Goal: Information Seeking & Learning: Check status

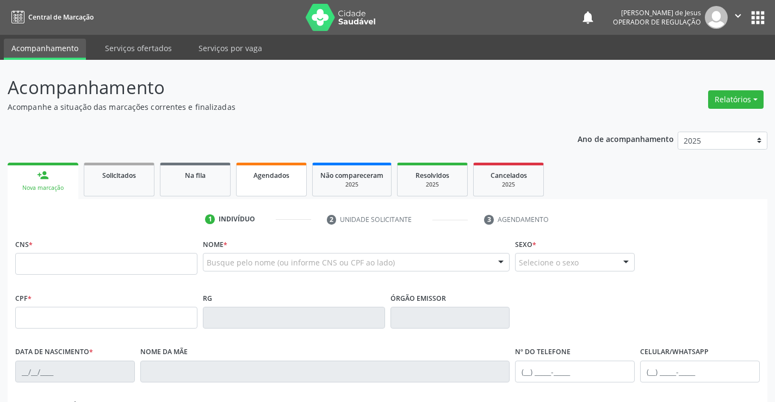
click at [250, 175] on div "Agendados" at bounding box center [271, 174] width 54 height 11
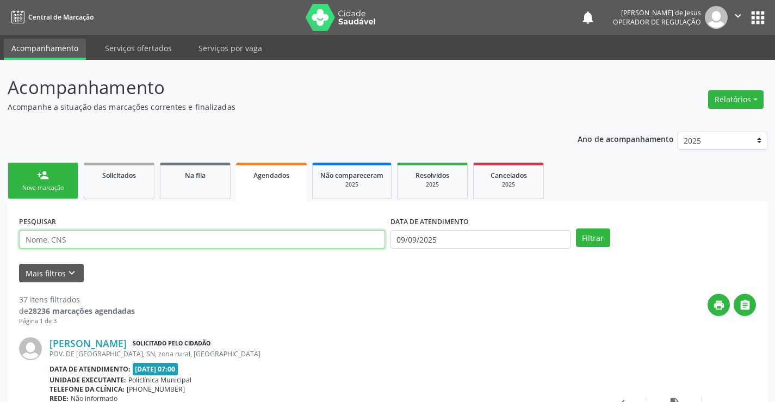
click at [139, 240] on input "text" at bounding box center [202, 239] width 366 height 18
drag, startPoint x: 140, startPoint y: 240, endPoint x: 141, endPoint y: 230, distance: 10.4
click at [141, 232] on input "text" at bounding box center [202, 239] width 366 height 18
type input "[PERSON_NAME]"
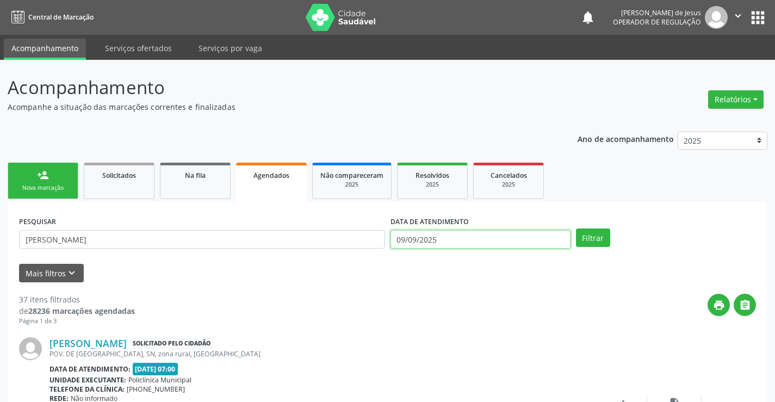
click at [479, 239] on input "09/09/2025" at bounding box center [481, 239] width 180 height 18
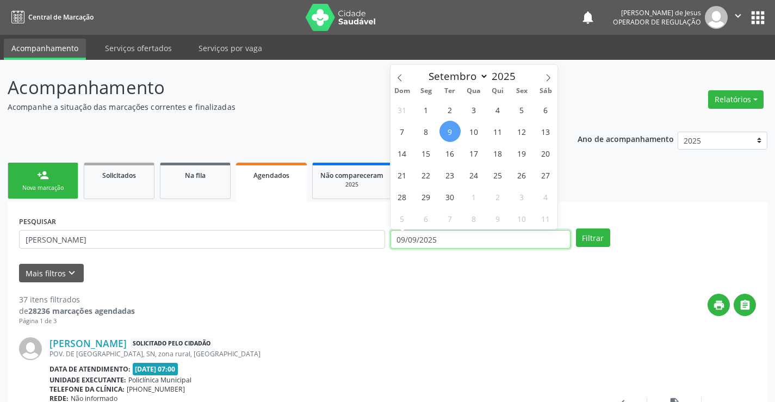
click at [479, 239] on input "09/09/2025" at bounding box center [481, 239] width 180 height 18
click at [576, 228] on button "Filtrar" at bounding box center [593, 237] width 34 height 18
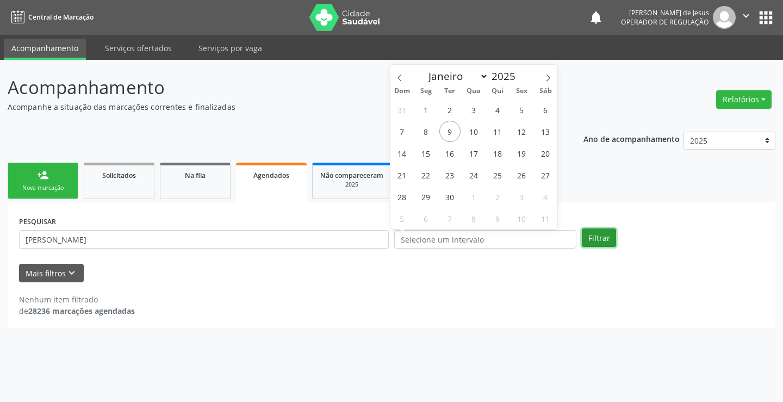
click at [601, 234] on button "Filtrar" at bounding box center [599, 237] width 34 height 18
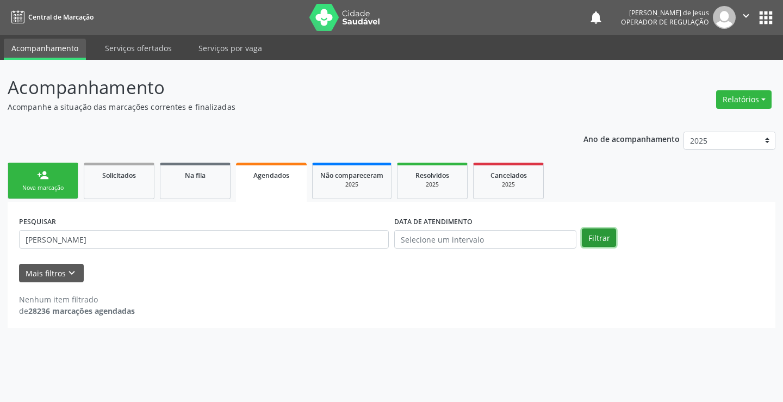
click at [601, 234] on button "Filtrar" at bounding box center [599, 237] width 34 height 18
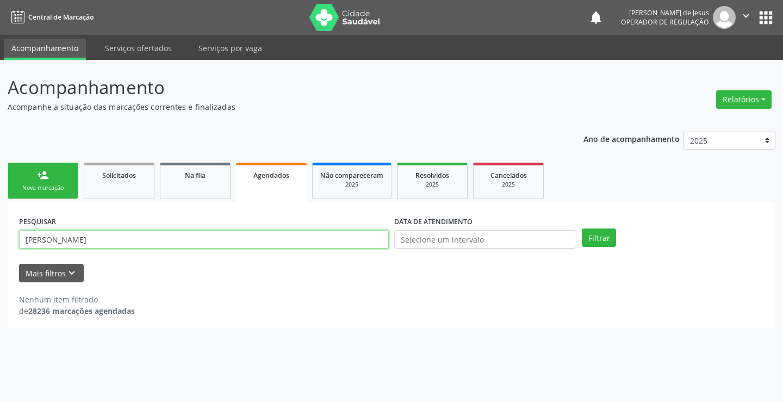
click at [125, 238] on input "[PERSON_NAME]" at bounding box center [204, 239] width 370 height 18
type input "[PERSON_NAME]"
click at [582, 228] on button "Filtrar" at bounding box center [599, 237] width 34 height 18
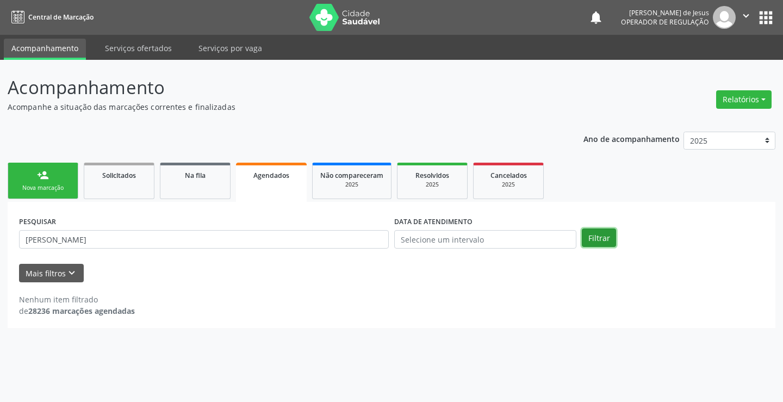
click at [605, 232] on button "Filtrar" at bounding box center [599, 237] width 34 height 18
click at [605, 233] on button "Filtrar" at bounding box center [599, 237] width 34 height 18
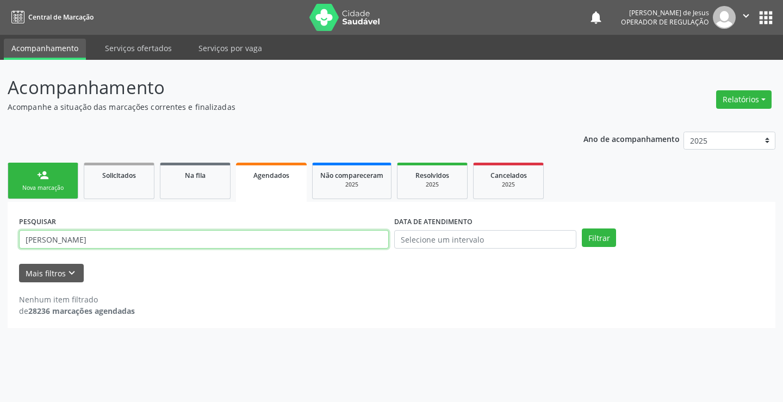
click at [314, 234] on input "[PERSON_NAME]" at bounding box center [204, 239] width 370 height 18
click at [301, 244] on input "[PERSON_NAME]" at bounding box center [204, 239] width 370 height 18
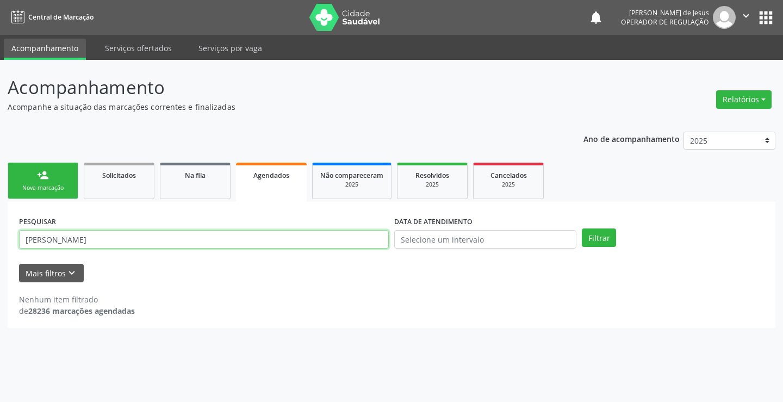
click at [301, 244] on input "[PERSON_NAME]" at bounding box center [204, 239] width 370 height 18
type input "705004841343550"
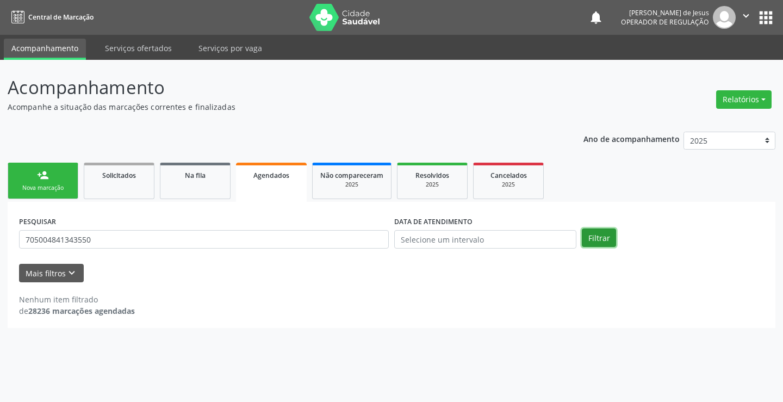
click at [592, 242] on button "Filtrar" at bounding box center [599, 237] width 34 height 18
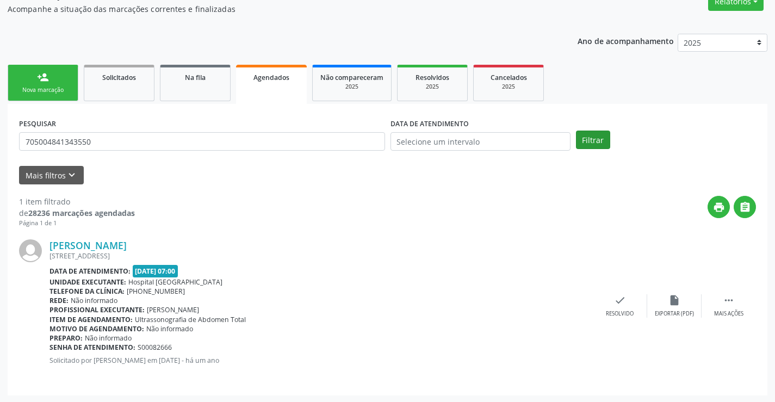
scroll to position [99, 0]
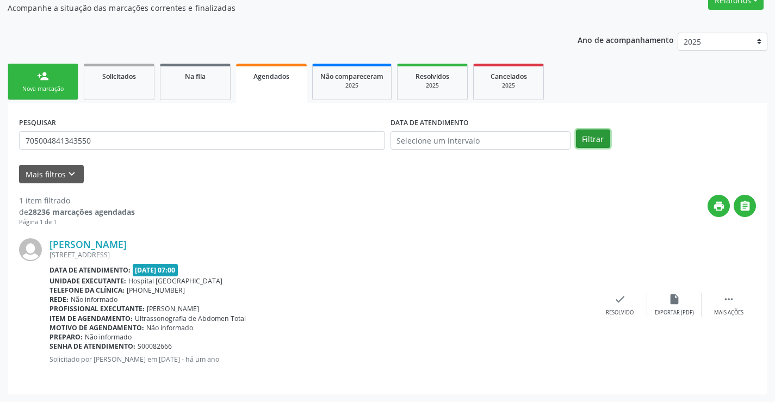
click at [596, 131] on button "Filtrar" at bounding box center [593, 138] width 34 height 18
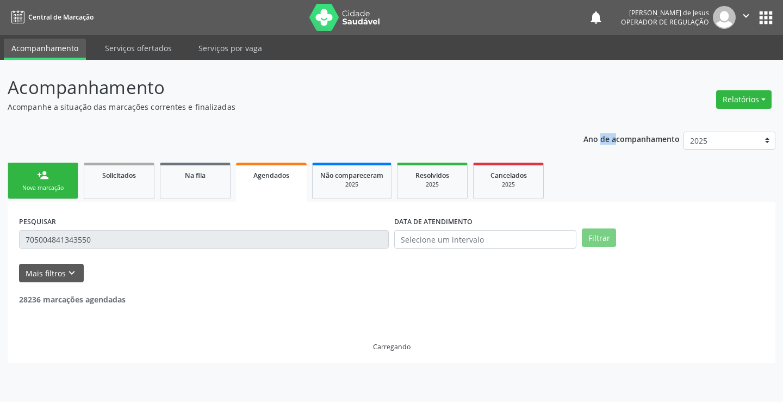
click at [596, 132] on p "Ano de acompanhamento" at bounding box center [632, 139] width 96 height 14
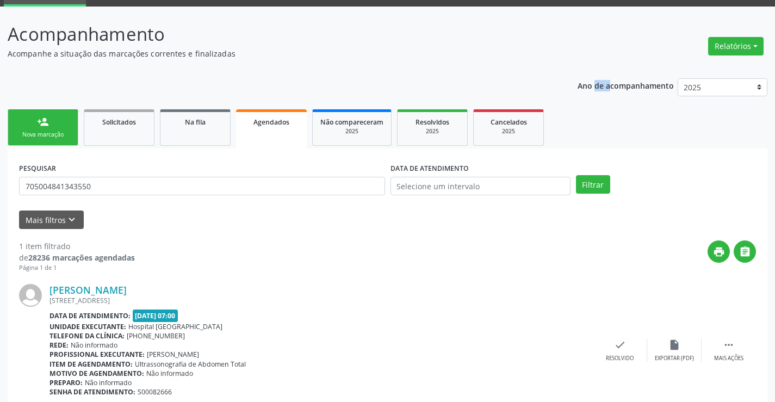
scroll to position [99, 0]
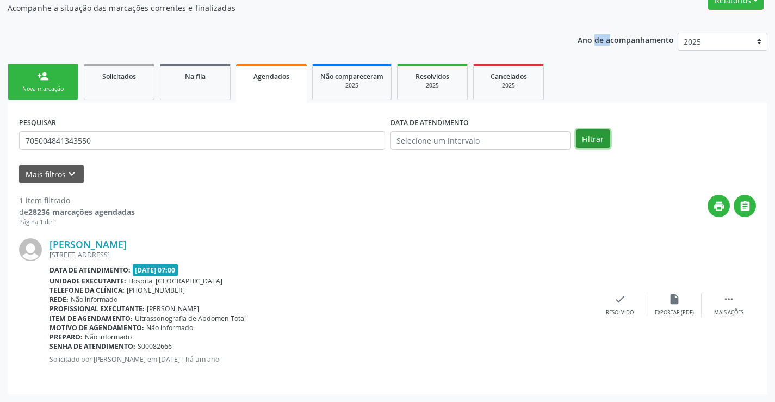
click at [600, 147] on button "Filtrar" at bounding box center [593, 138] width 34 height 18
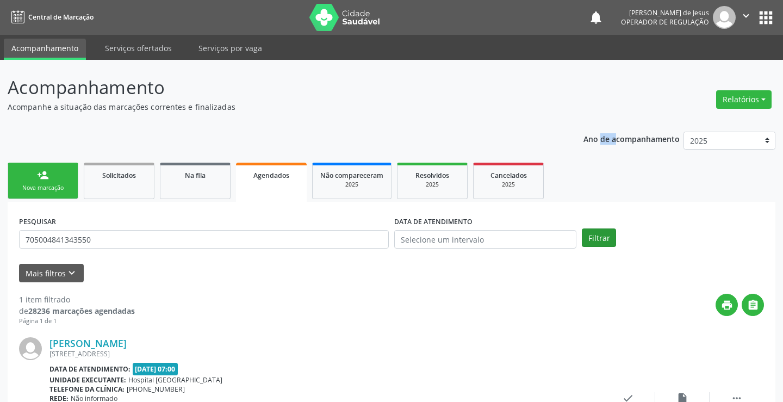
click at [600, 147] on div "Ano de acompanhamento 2025 2024 2023" at bounding box center [680, 142] width 192 height 36
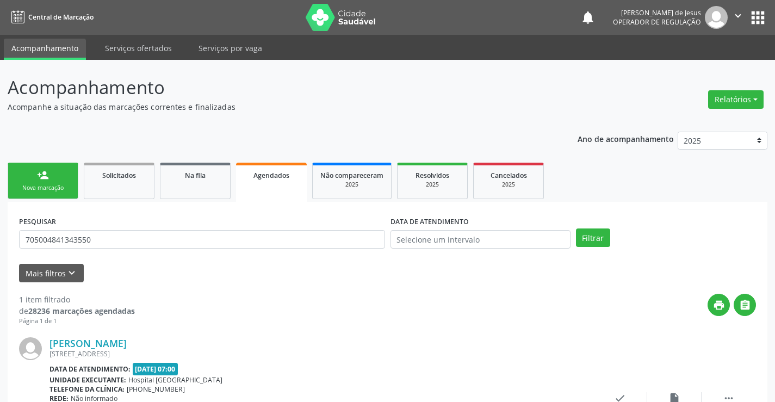
click at [456, 309] on div "print " at bounding box center [445, 310] width 621 height 32
click at [456, 308] on div "print " at bounding box center [445, 310] width 621 height 32
drag, startPoint x: 456, startPoint y: 308, endPoint x: 202, endPoint y: 164, distance: 292.3
click at [449, 305] on div "print " at bounding box center [445, 310] width 621 height 32
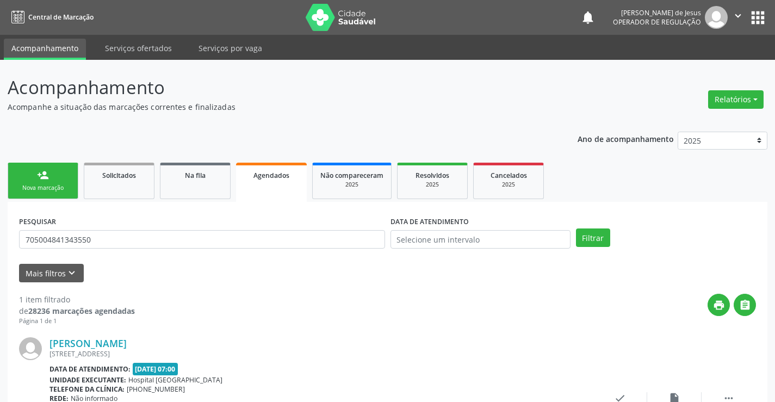
click at [290, 171] on div "Agendados" at bounding box center [271, 174] width 55 height 11
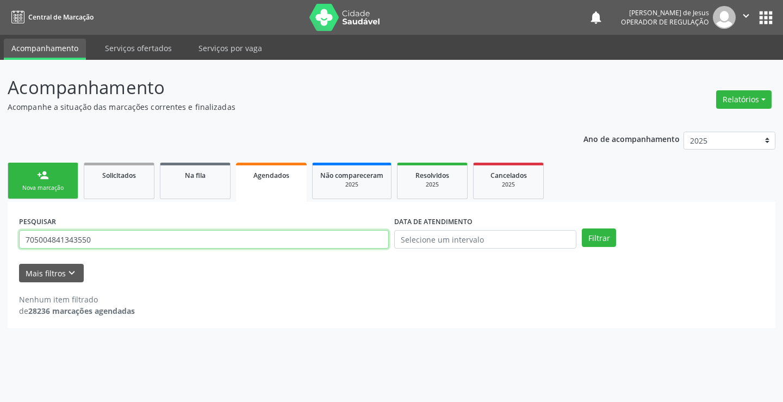
click at [215, 245] on input "705004841343550" at bounding box center [204, 239] width 370 height 18
type input "705004841343550"
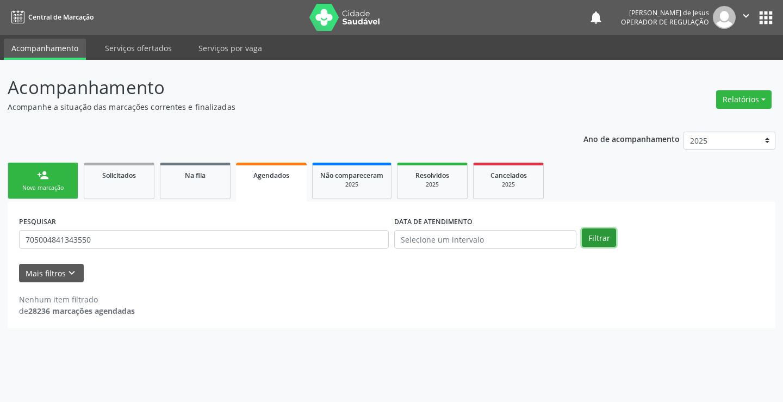
click at [609, 240] on button "Filtrar" at bounding box center [599, 237] width 34 height 18
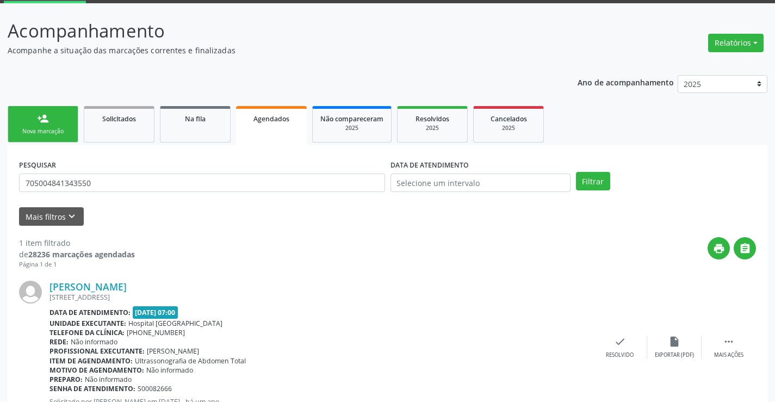
scroll to position [99, 0]
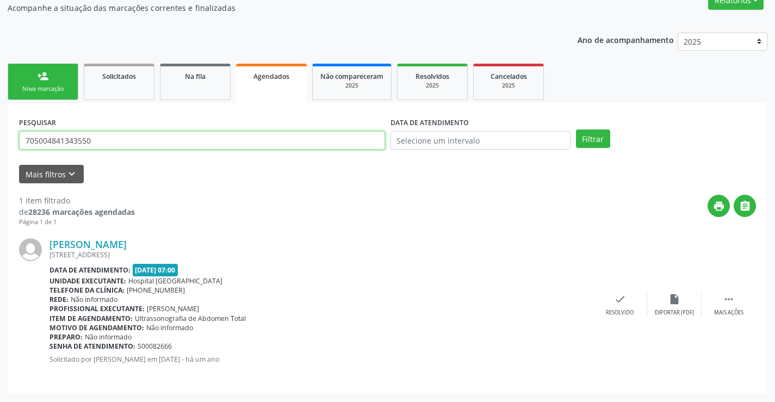
click at [342, 146] on input "705004841343550" at bounding box center [202, 140] width 366 height 18
type input "704204764220380"
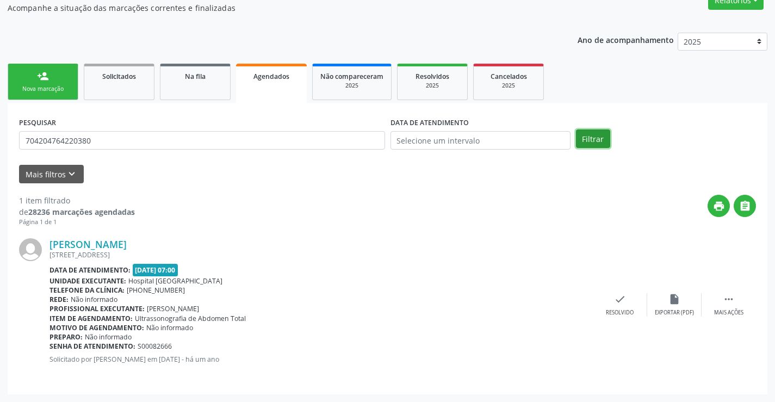
click at [595, 137] on button "Filtrar" at bounding box center [593, 138] width 34 height 18
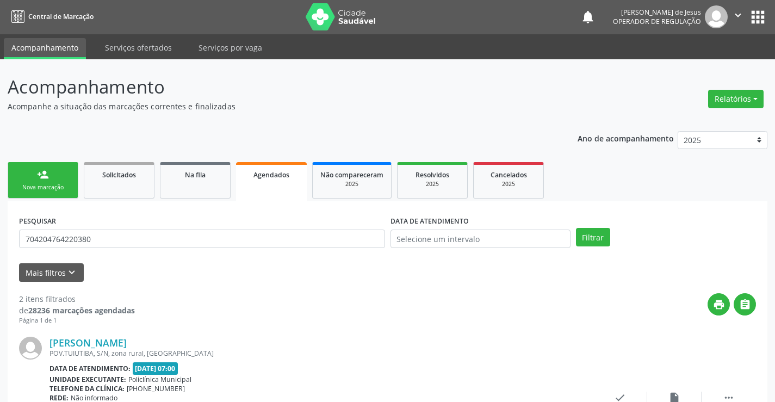
scroll to position [0, 0]
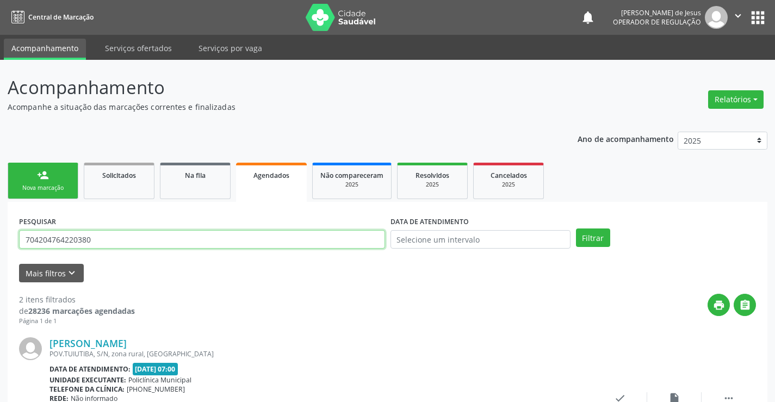
click at [127, 236] on input "704204764220380" at bounding box center [202, 239] width 366 height 18
type input "705401477639391"
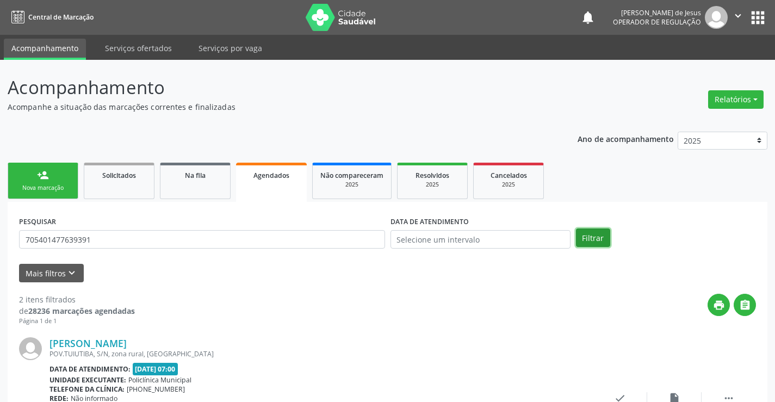
click at [585, 239] on button "Filtrar" at bounding box center [593, 237] width 34 height 18
click at [217, 227] on div "PESQUISAR 705401477639391" at bounding box center [202, 234] width 372 height 42
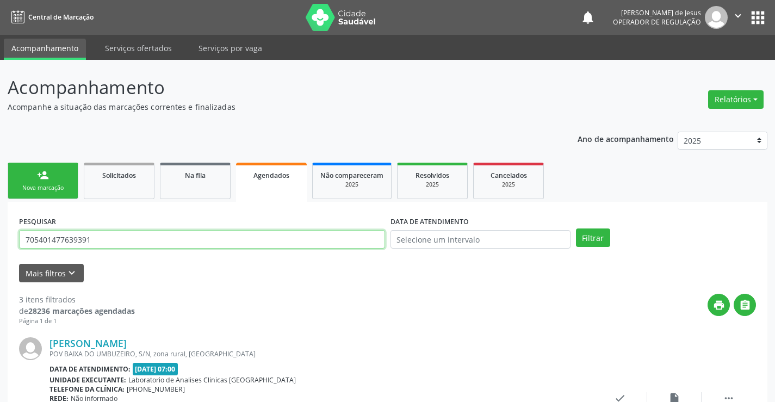
click at [215, 237] on input "705401477639391" at bounding box center [202, 239] width 366 height 18
click at [215, 236] on input "705401477639391" at bounding box center [202, 239] width 366 height 18
type input "700006815220901"
click at [587, 240] on button "Filtrar" at bounding box center [593, 237] width 34 height 18
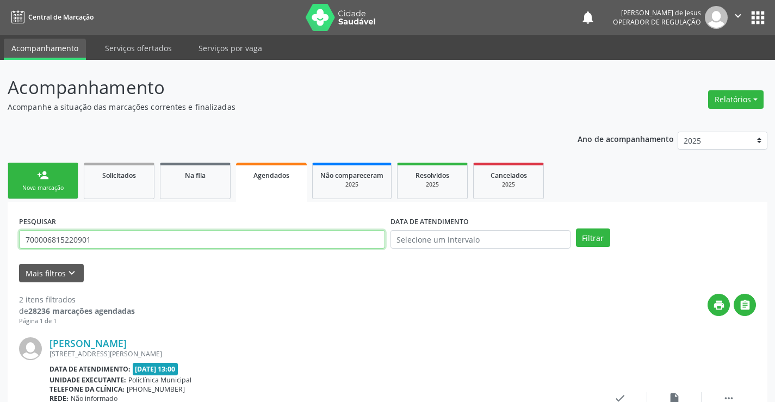
click at [261, 247] on input "700006815220901" at bounding box center [202, 239] width 366 height 18
click at [261, 246] on input "700006815220901" at bounding box center [202, 239] width 366 height 18
click at [261, 244] on input "700006815220901" at bounding box center [202, 239] width 366 height 18
type input "704300532508097"
click at [601, 240] on button "Filtrar" at bounding box center [593, 237] width 34 height 18
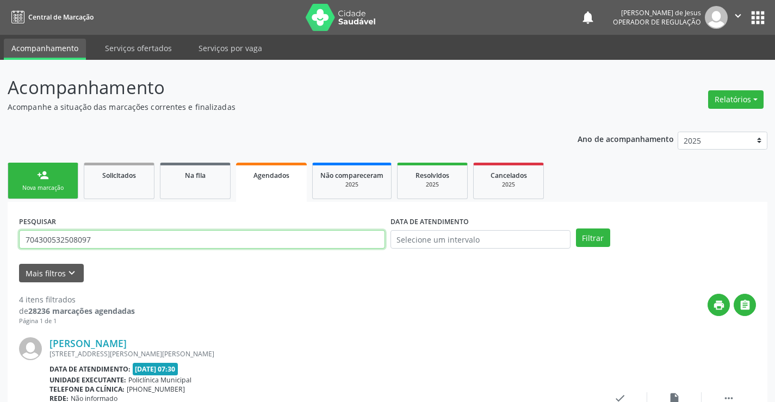
drag, startPoint x: 127, startPoint y: 232, endPoint x: 123, endPoint y: 221, distance: 11.7
click at [125, 226] on div "PESQUISAR 704300532508097" at bounding box center [202, 234] width 372 height 42
drag, startPoint x: 123, startPoint y: 221, endPoint x: 116, endPoint y: 210, distance: 13.0
click at [119, 214] on div "PESQUISAR 704300532508097" at bounding box center [202, 234] width 372 height 42
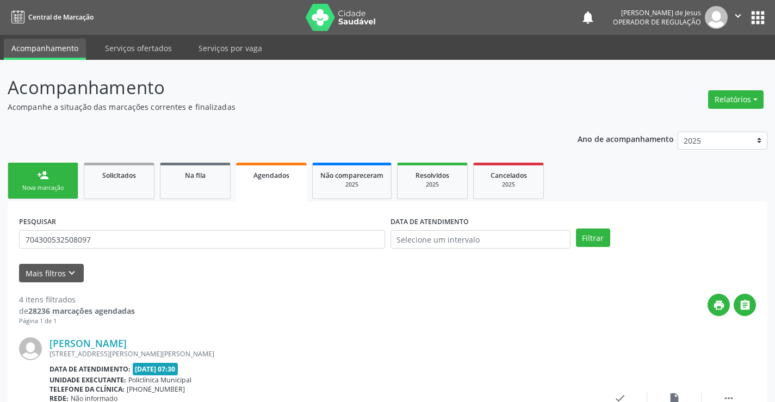
click at [148, 249] on div "PESQUISAR 704300532508097" at bounding box center [202, 234] width 372 height 42
click at [148, 244] on input "704300532508097" at bounding box center [202, 239] width 366 height 18
click at [146, 240] on input "704300532508097" at bounding box center [202, 239] width 366 height 18
click at [580, 240] on button "Filtrar" at bounding box center [593, 237] width 34 height 18
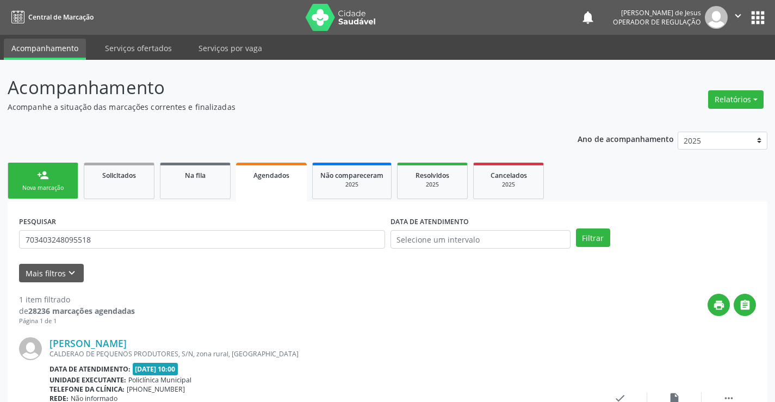
scroll to position [99, 0]
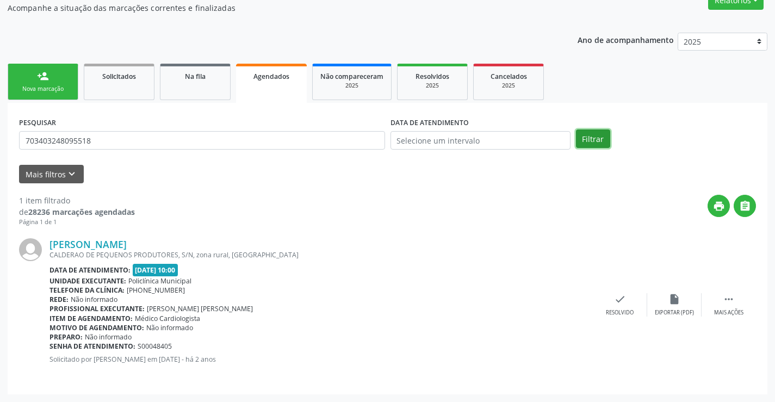
click at [595, 132] on button "Filtrar" at bounding box center [593, 138] width 34 height 18
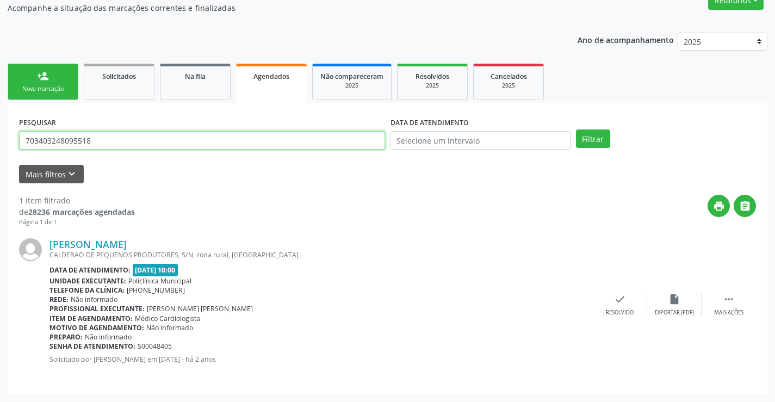
click at [227, 137] on input "703403248095518" at bounding box center [202, 140] width 366 height 18
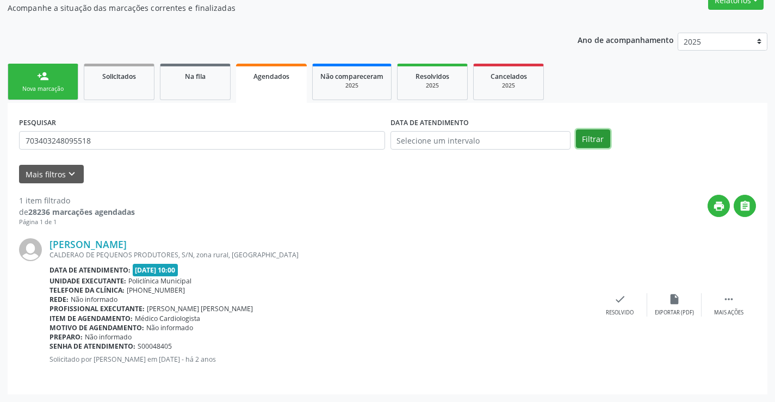
click at [592, 140] on button "Filtrar" at bounding box center [593, 138] width 34 height 18
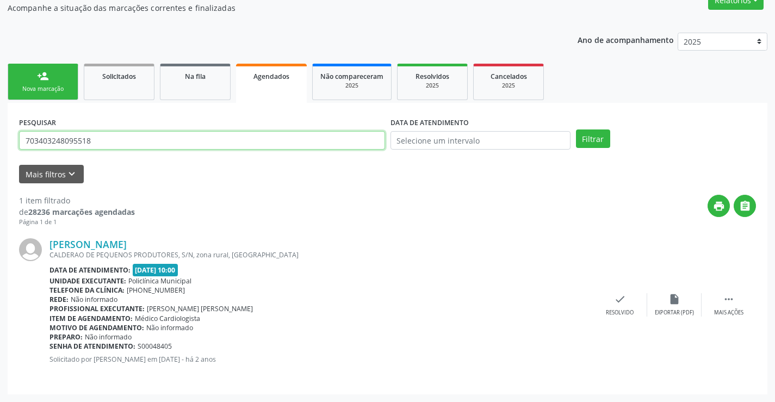
click at [356, 141] on input "703403248095518" at bounding box center [202, 140] width 366 height 18
type input "7"
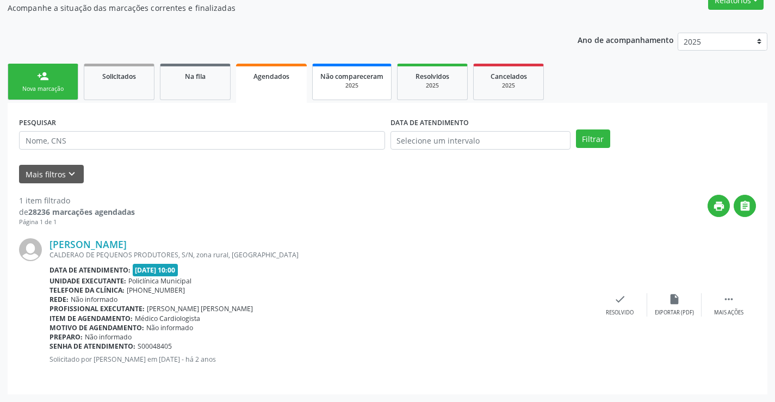
click at [349, 81] on span "Não compareceram" at bounding box center [351, 76] width 63 height 9
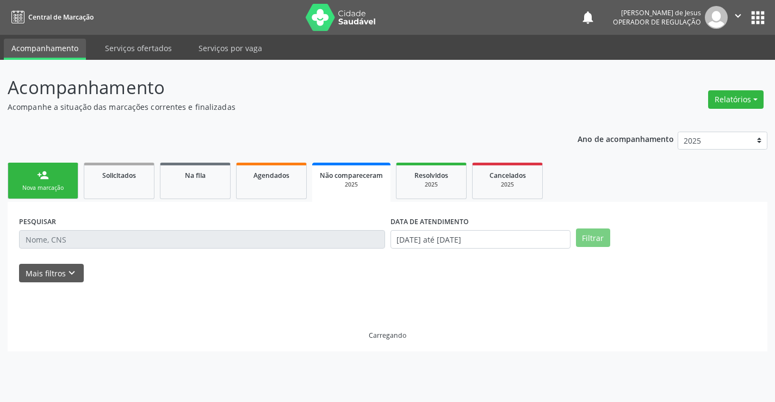
scroll to position [0, 0]
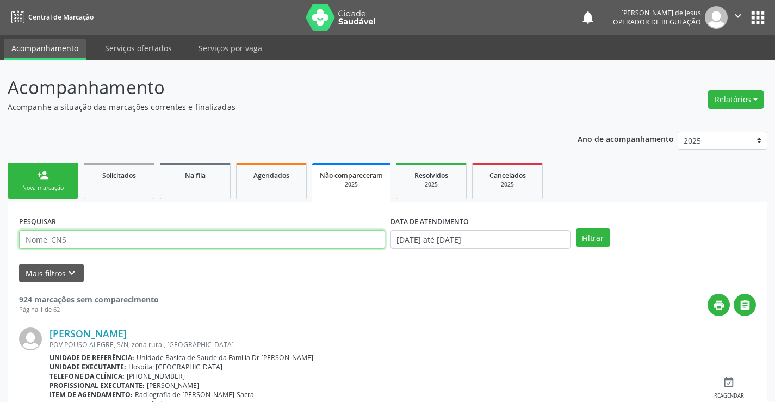
click at [232, 239] on input "text" at bounding box center [202, 239] width 366 height 18
type input "703403248095518"
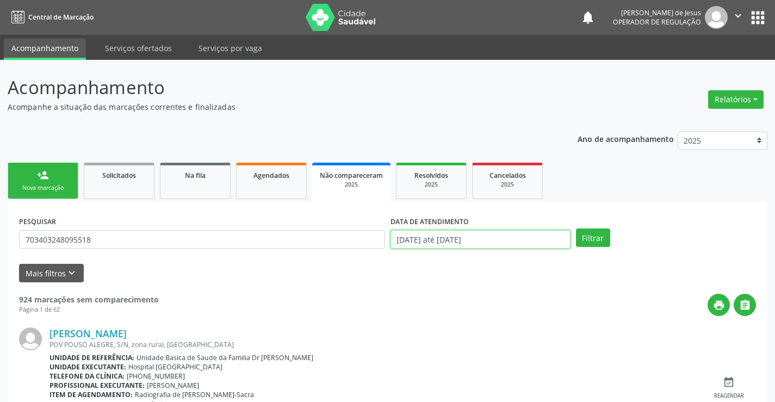
click at [524, 241] on input "[DATE] até [DATE]" at bounding box center [481, 239] width 180 height 18
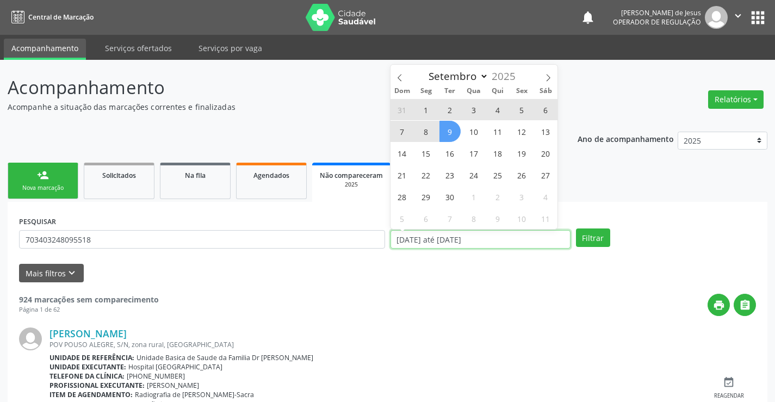
click at [524, 241] on input "[DATE] até [DATE]" at bounding box center [481, 239] width 180 height 18
select select "0"
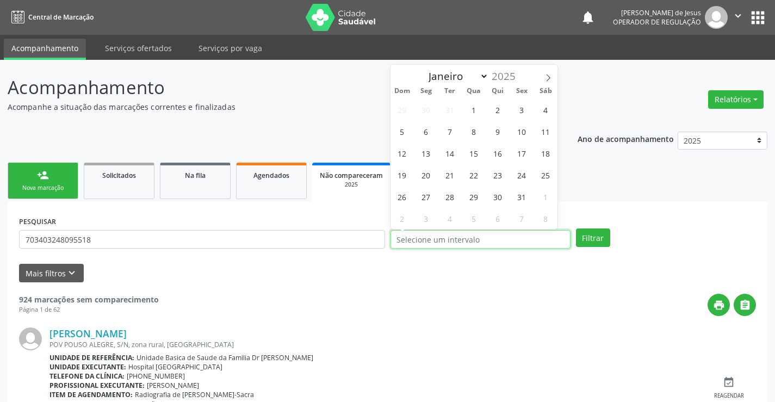
click at [576, 228] on button "Filtrar" at bounding box center [593, 237] width 34 height 18
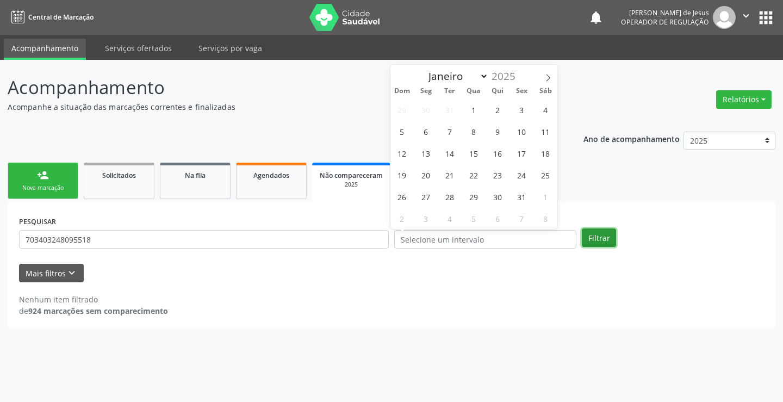
click at [600, 239] on button "Filtrar" at bounding box center [599, 237] width 34 height 18
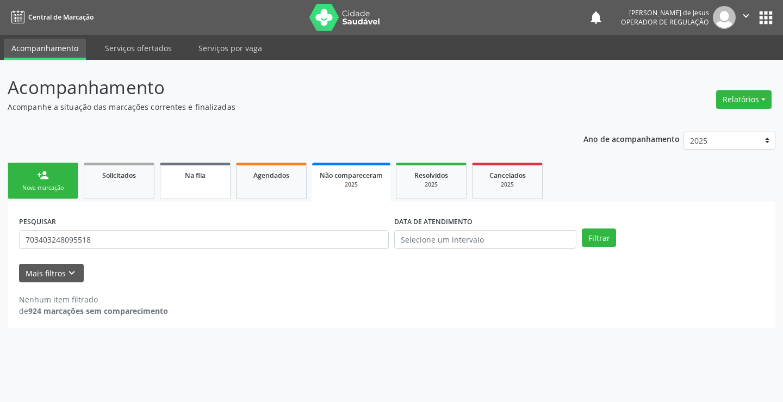
click at [196, 187] on link "Na fila" at bounding box center [195, 181] width 71 height 36
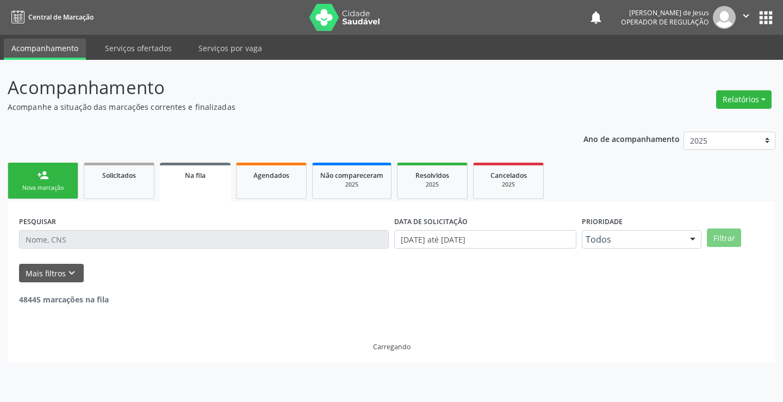
click at [113, 237] on input "text" at bounding box center [204, 239] width 370 height 18
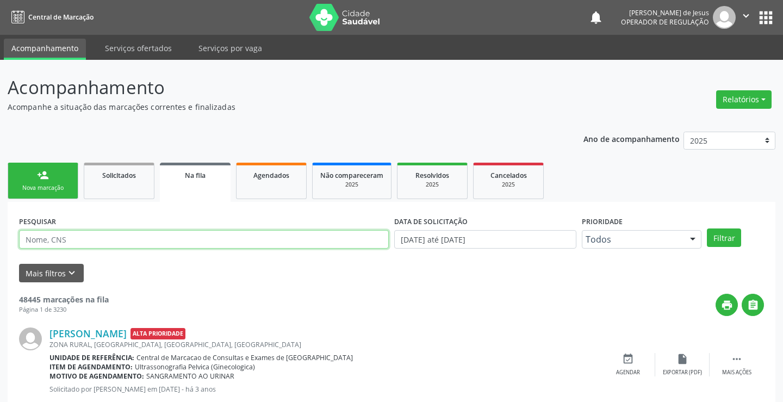
click at [113, 237] on input "text" at bounding box center [204, 239] width 370 height 18
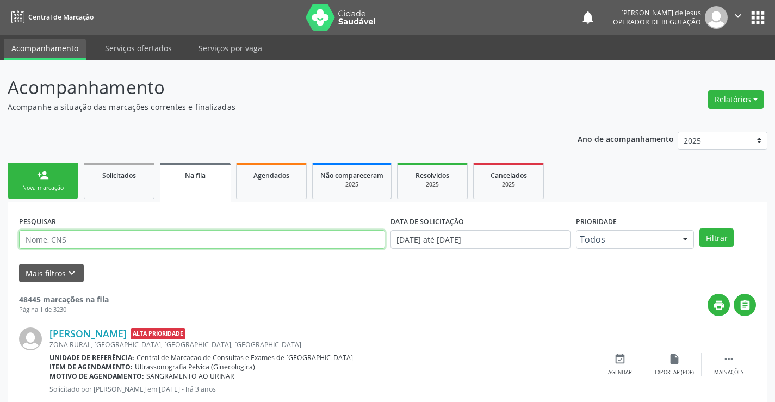
click at [113, 237] on input "text" at bounding box center [202, 239] width 366 height 18
type input "703403248095518"
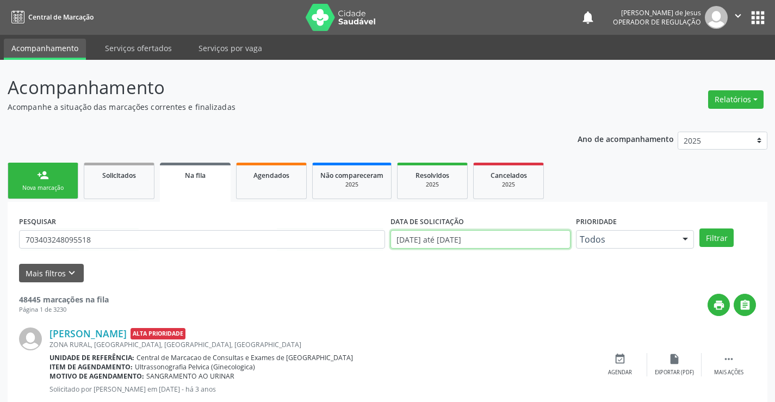
click at [459, 245] on input "[DATE] até [DATE]" at bounding box center [481, 239] width 180 height 18
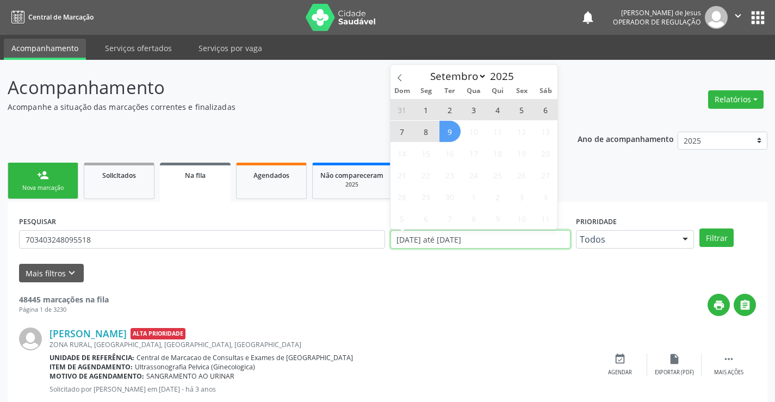
click at [459, 245] on input "[DATE] até [DATE]" at bounding box center [481, 239] width 180 height 18
type input "2023"
select select "0"
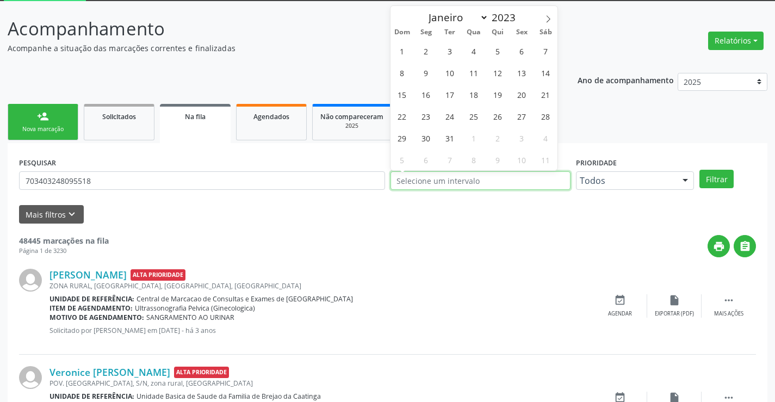
scroll to position [54, 0]
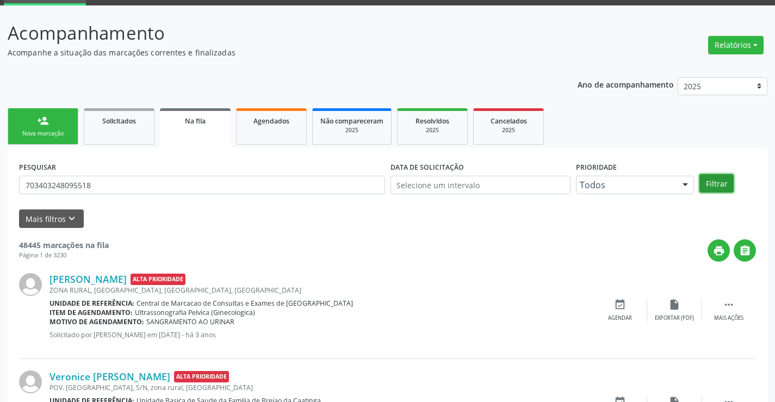
click at [721, 177] on button "Filtrar" at bounding box center [716, 183] width 34 height 18
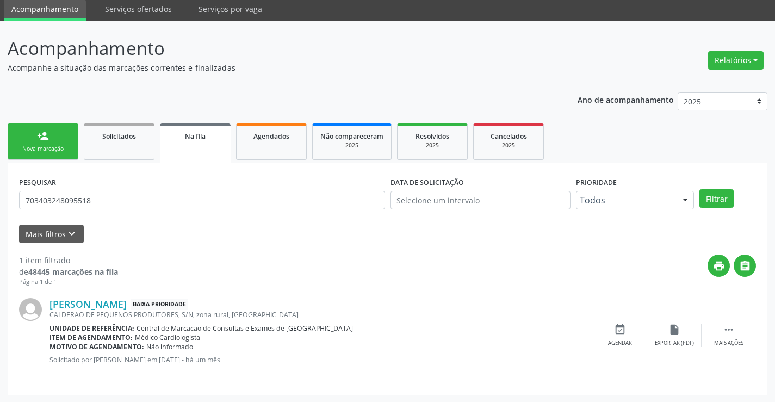
scroll to position [40, 0]
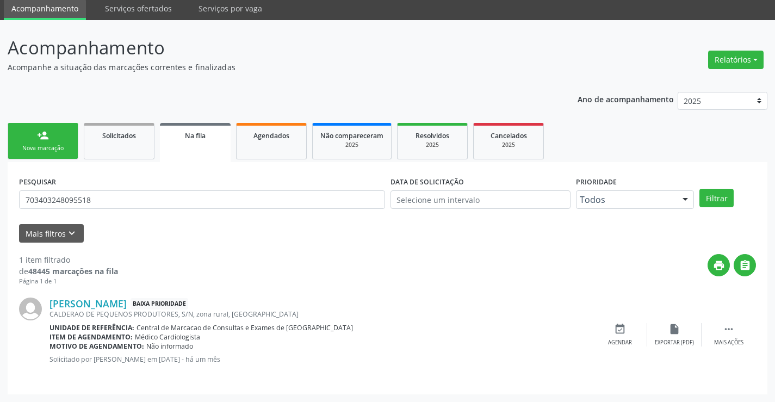
click at [200, 142] on link "Na fila" at bounding box center [195, 142] width 71 height 39
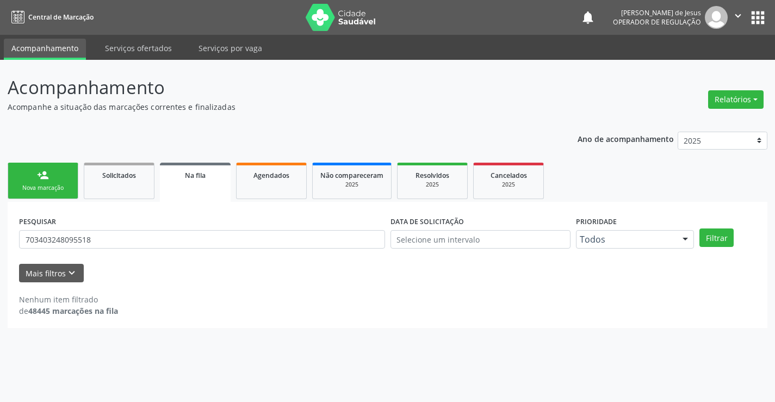
scroll to position [0, 0]
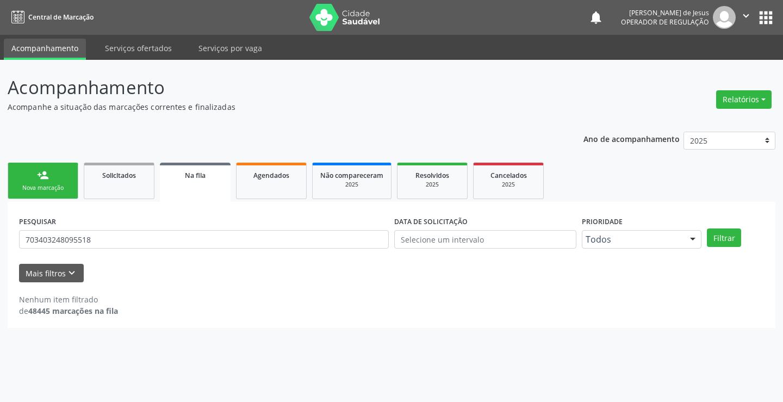
click at [190, 178] on span "Na fila" at bounding box center [195, 175] width 21 height 9
click at [160, 163] on link "Na fila" at bounding box center [195, 182] width 71 height 39
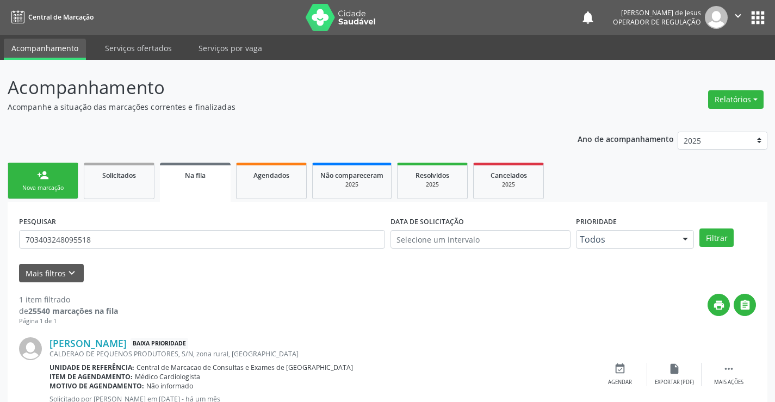
click at [735, 25] on button "" at bounding box center [738, 17] width 21 height 23
click at [704, 60] on link "Sair" at bounding box center [710, 66] width 75 height 15
